Goal: Task Accomplishment & Management: Use online tool/utility

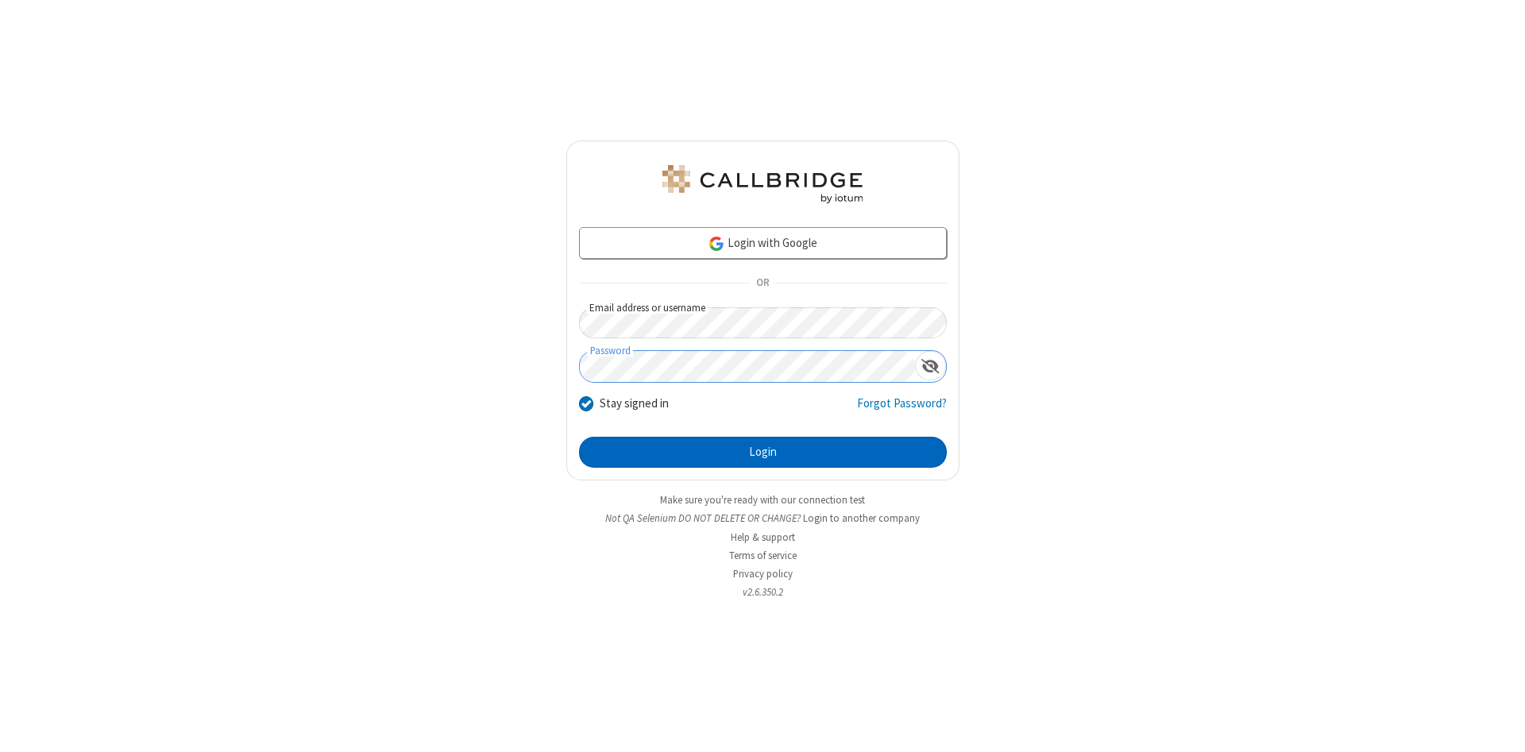
click at [763, 453] on button "Login" at bounding box center [763, 453] width 368 height 32
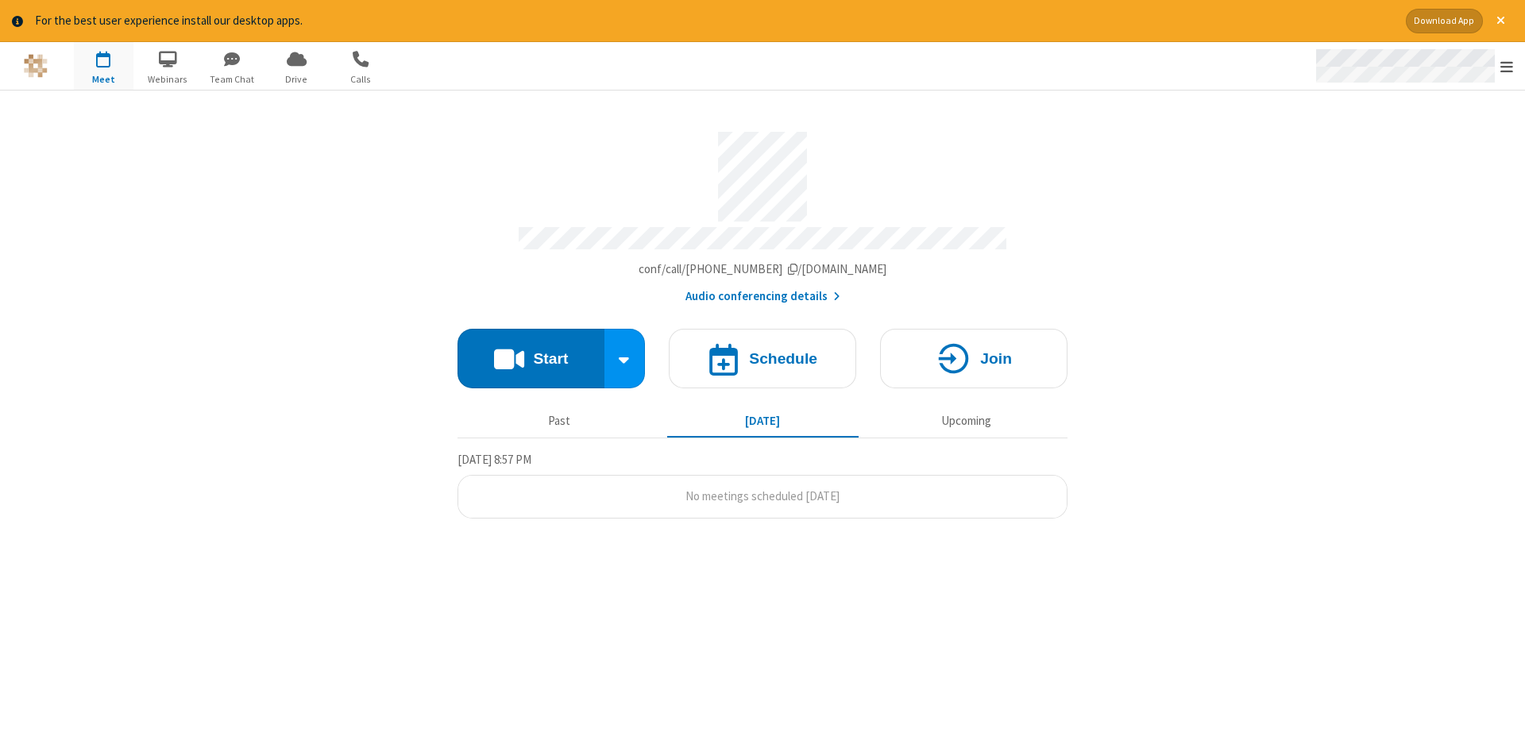
click at [1507, 67] on span "Open menu" at bounding box center [1507, 67] width 13 height 16
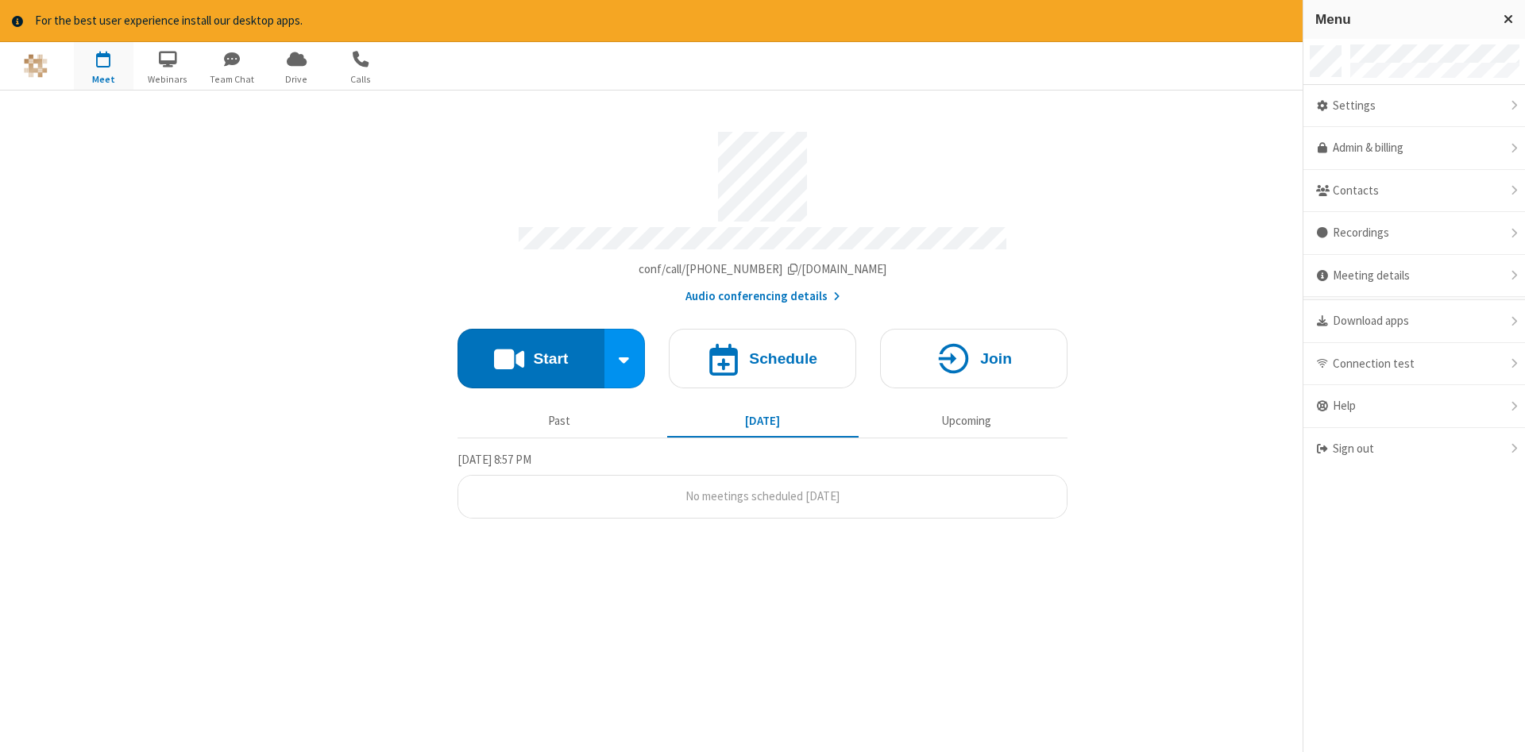
click at [103, 65] on span "button" at bounding box center [104, 58] width 60 height 27
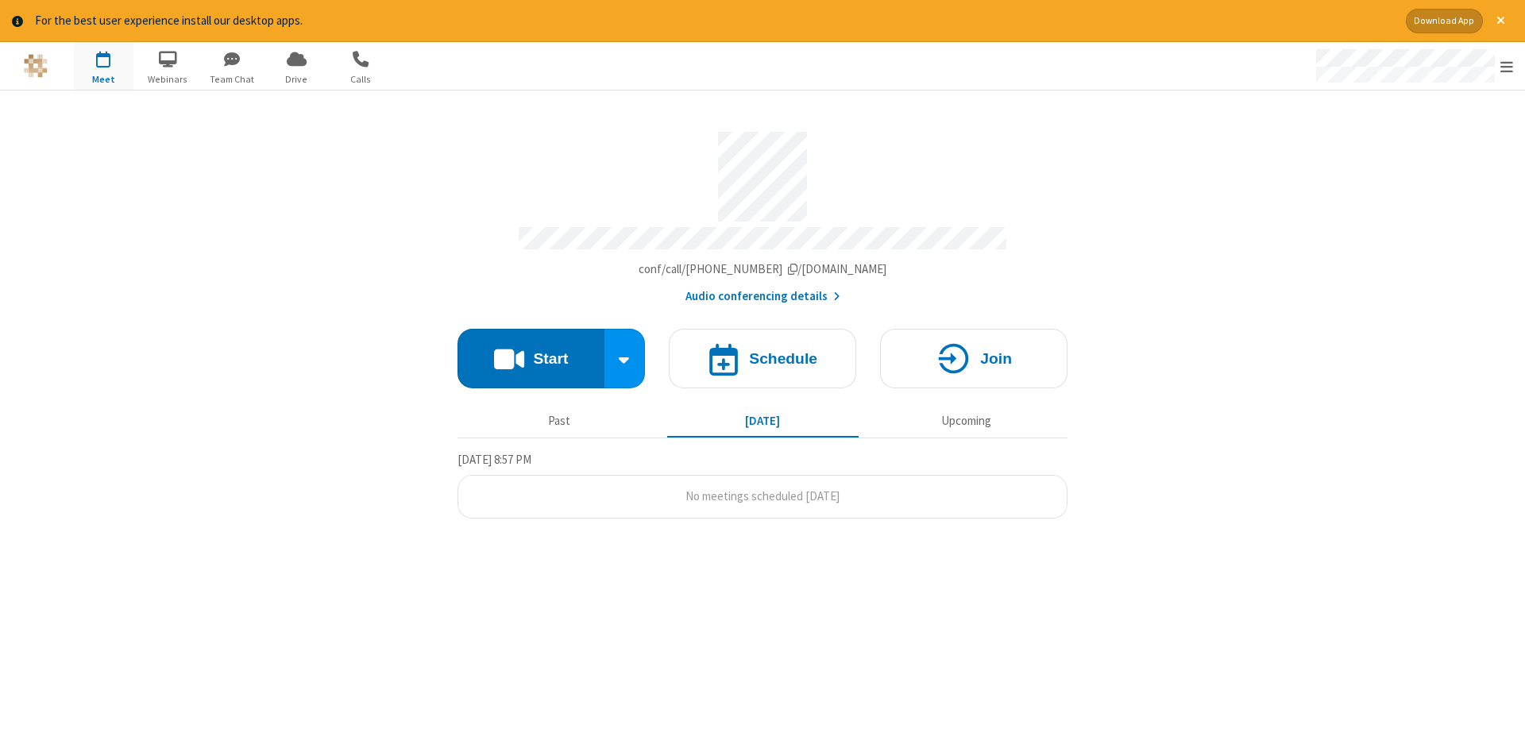
click at [103, 65] on span "button" at bounding box center [104, 58] width 60 height 27
click at [763, 353] on h4 "Schedule" at bounding box center [783, 358] width 68 height 15
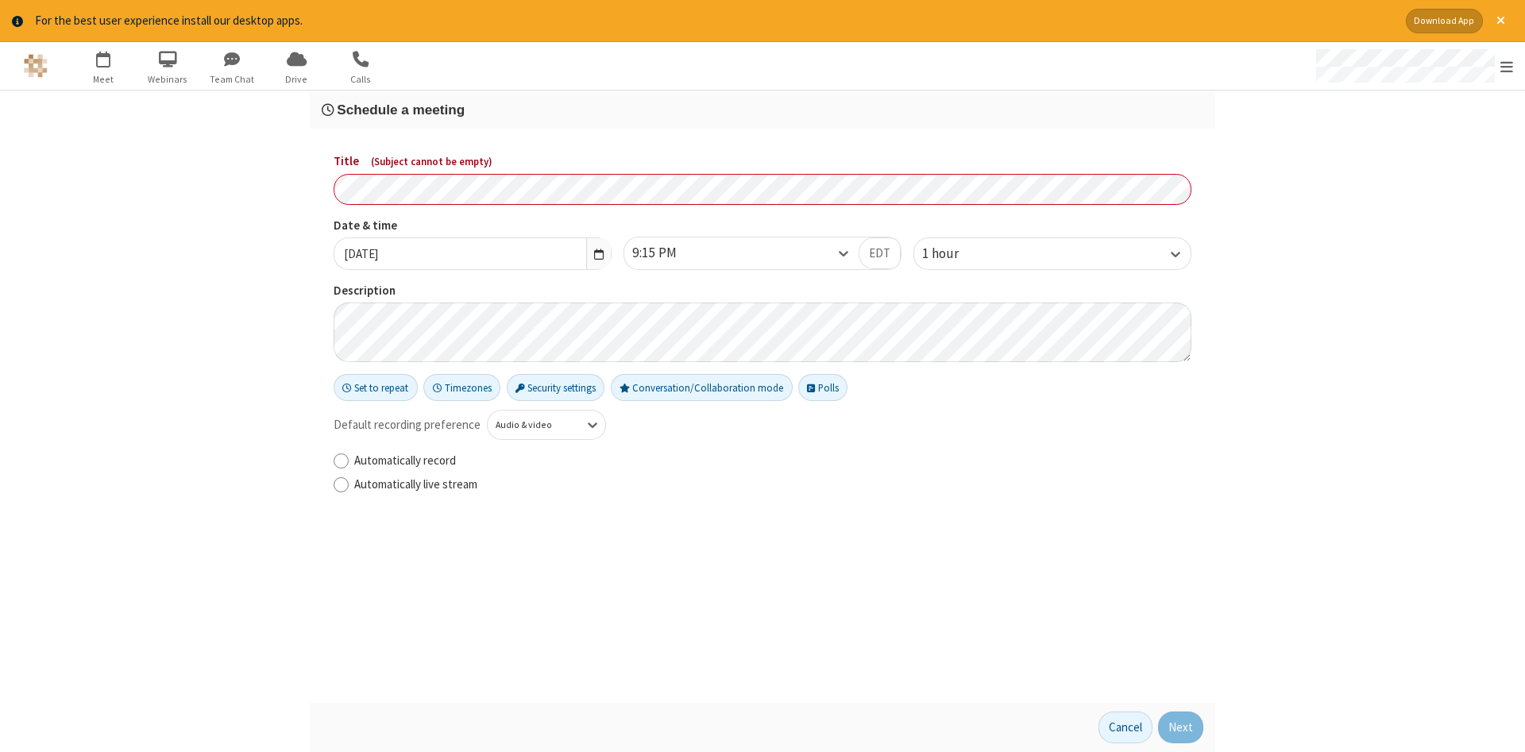
click at [763, 109] on h3 "Schedule a meeting" at bounding box center [763, 109] width 882 height 15
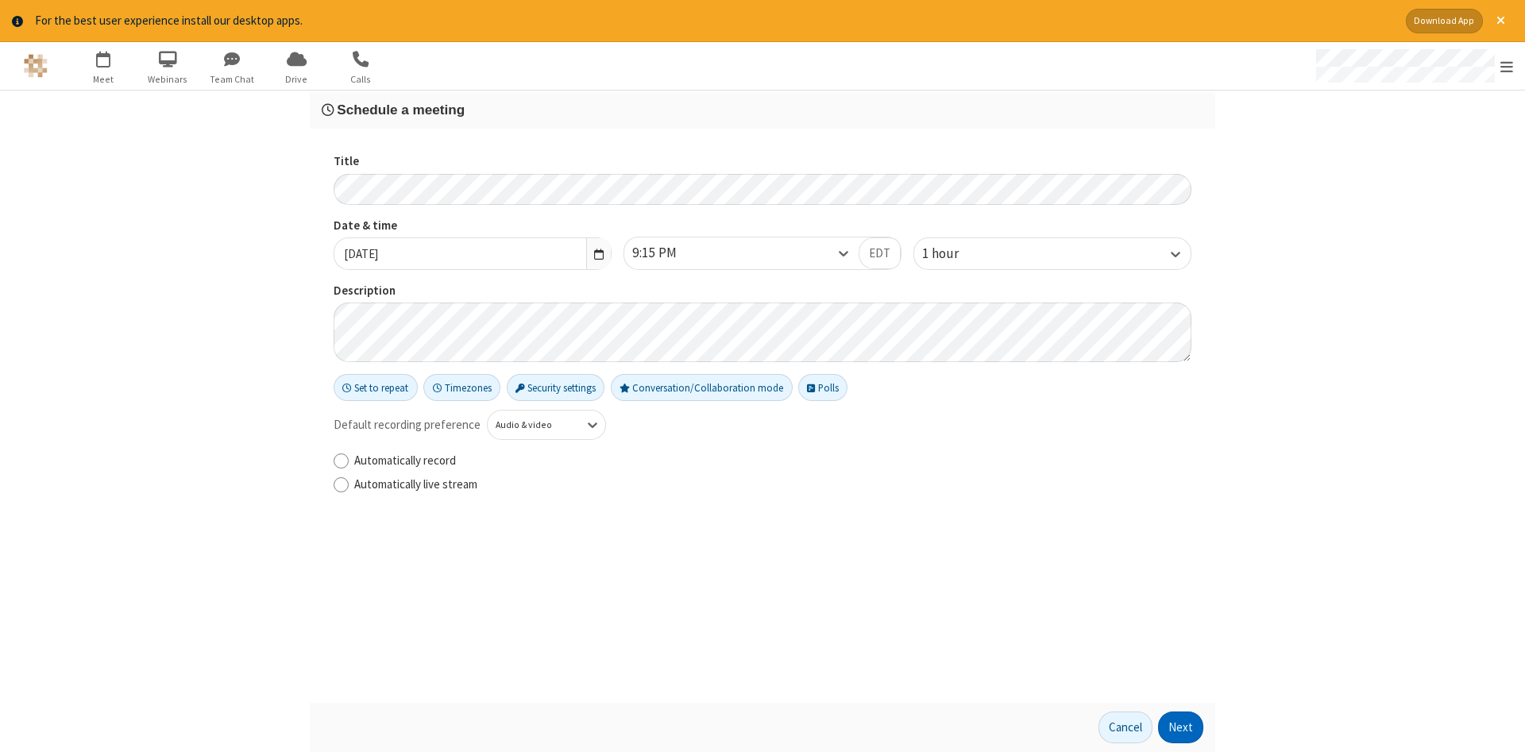
click at [1181, 728] on button "Next" at bounding box center [1180, 728] width 45 height 32
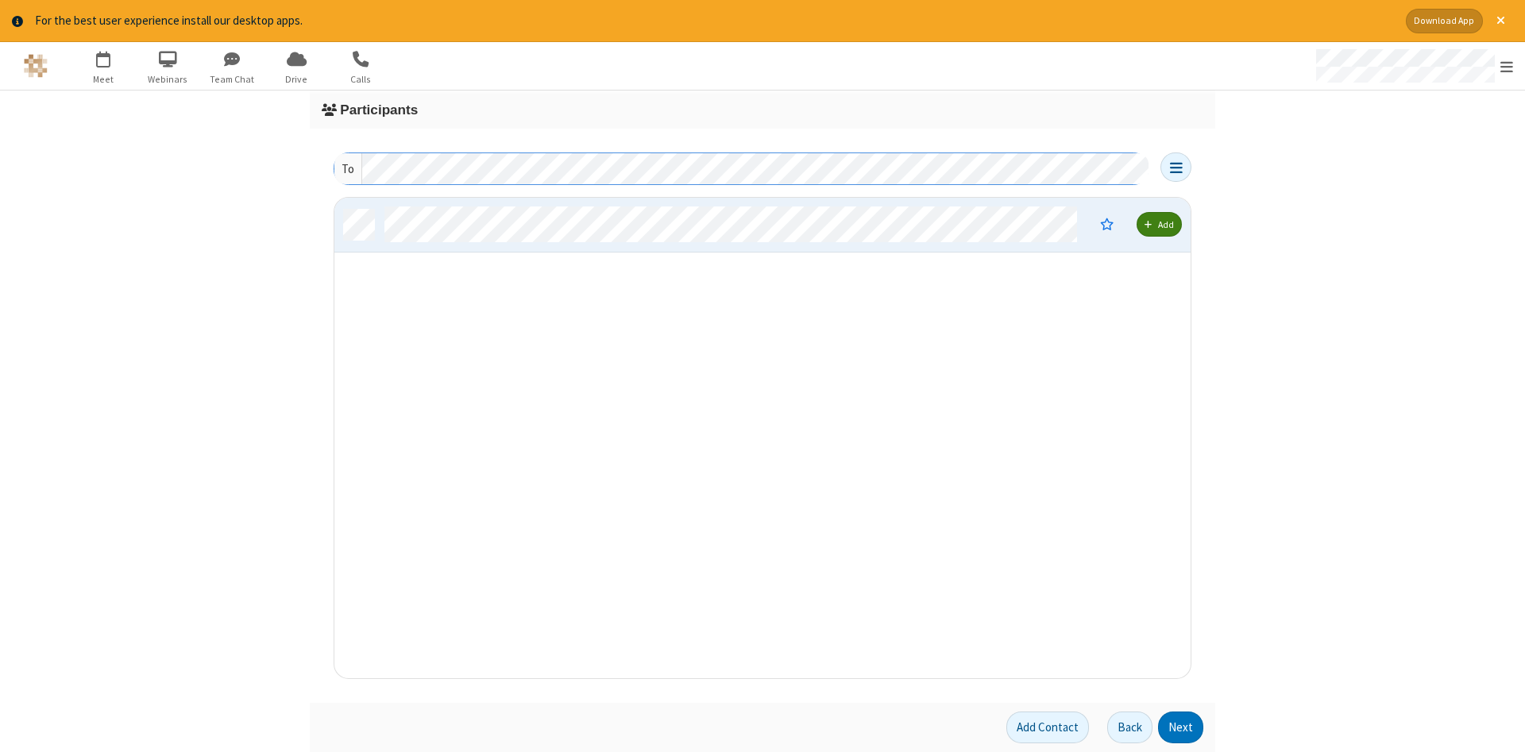
scroll to position [481, 856]
click at [1181, 728] on button "Next" at bounding box center [1180, 728] width 45 height 32
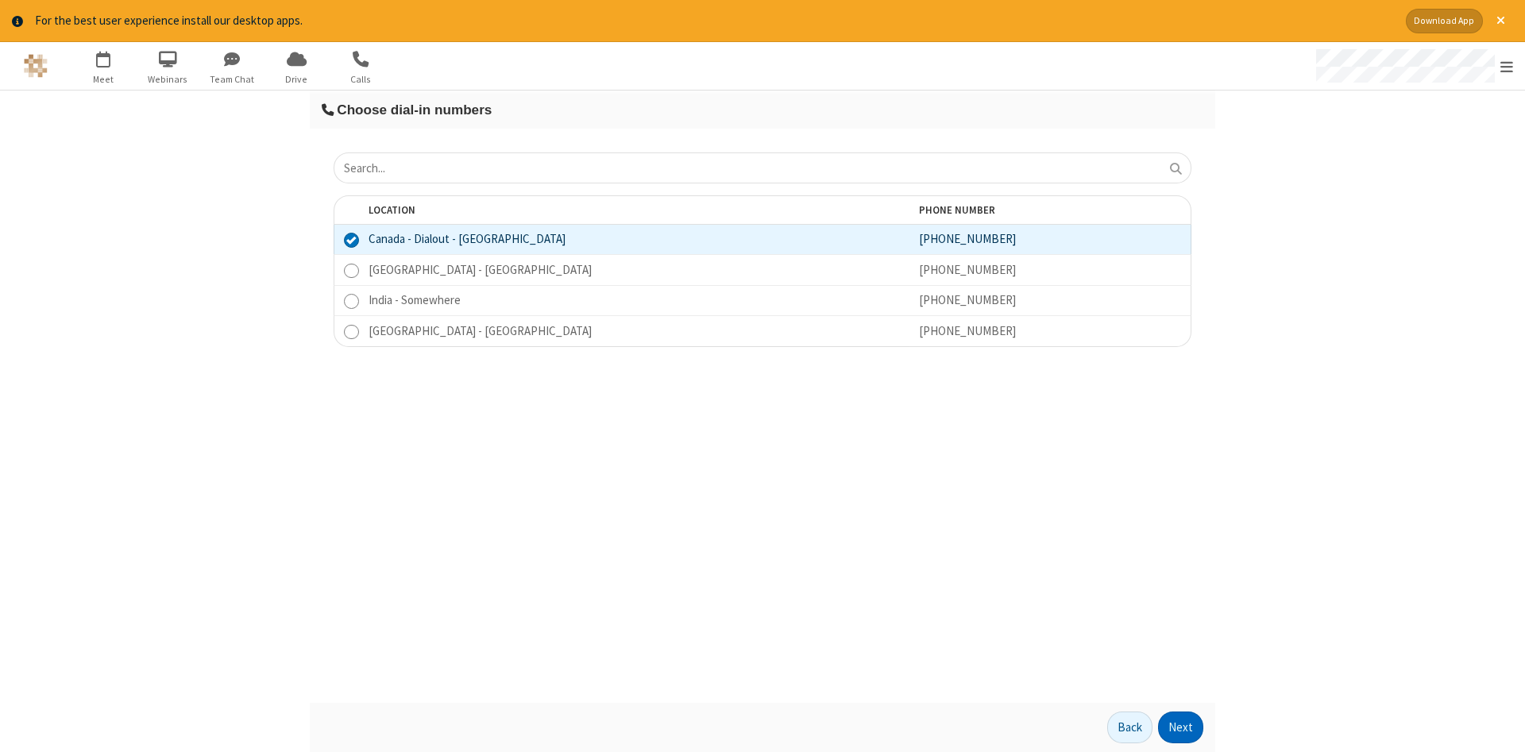
click at [1181, 728] on button "Next" at bounding box center [1180, 728] width 45 height 32
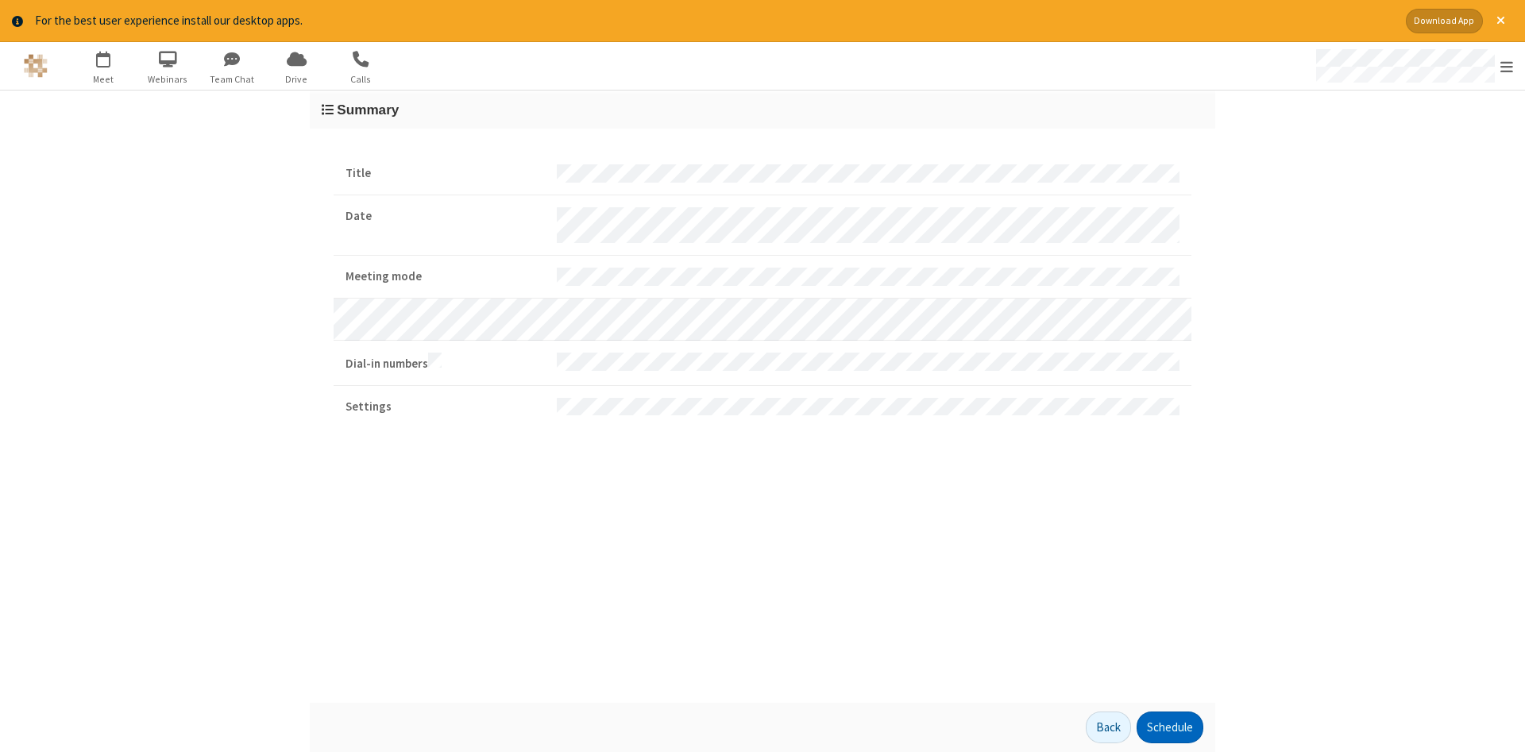
click at [1170, 728] on button "Schedule" at bounding box center [1170, 728] width 67 height 32
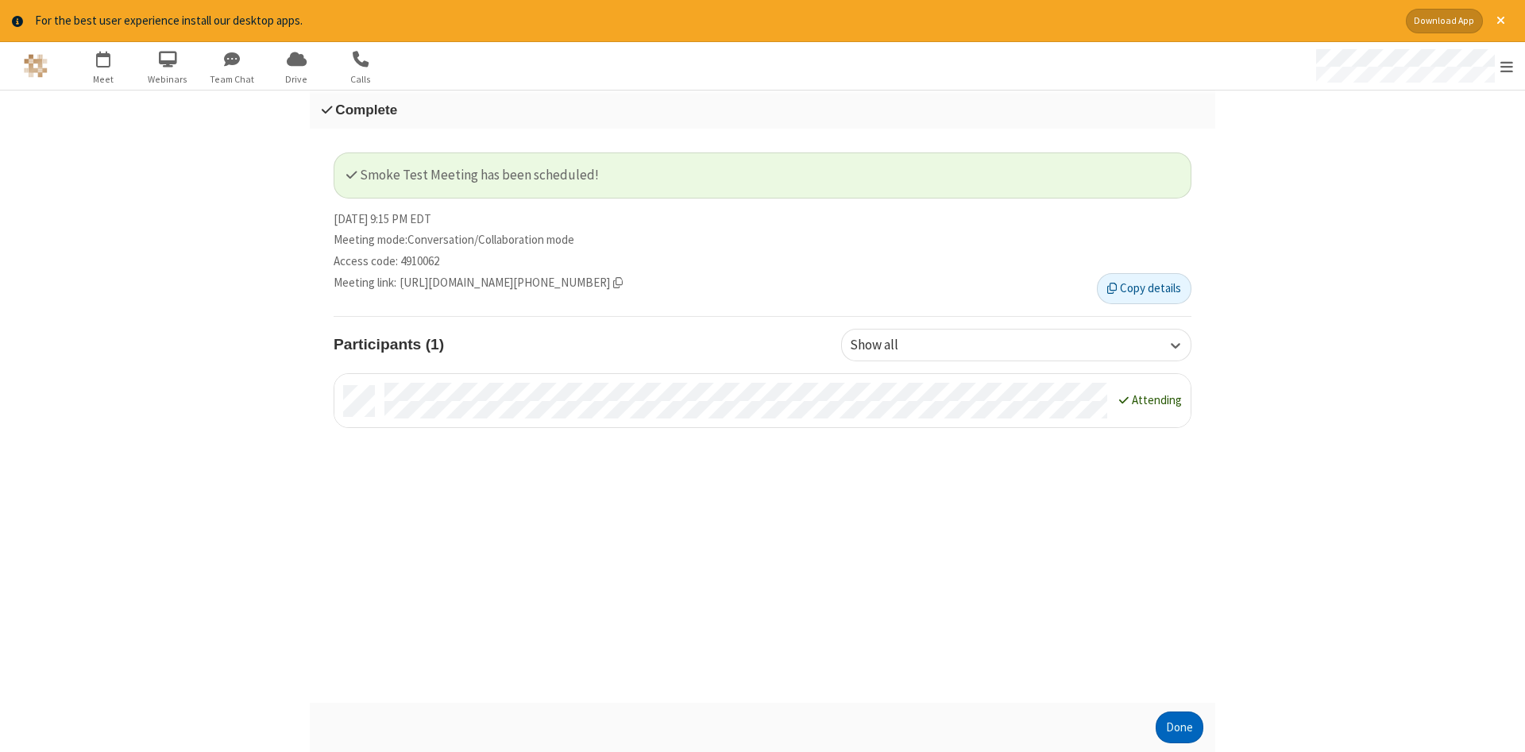
click at [1180, 728] on button "Done" at bounding box center [1180, 728] width 48 height 32
